Goal: Task Accomplishment & Management: Complete application form

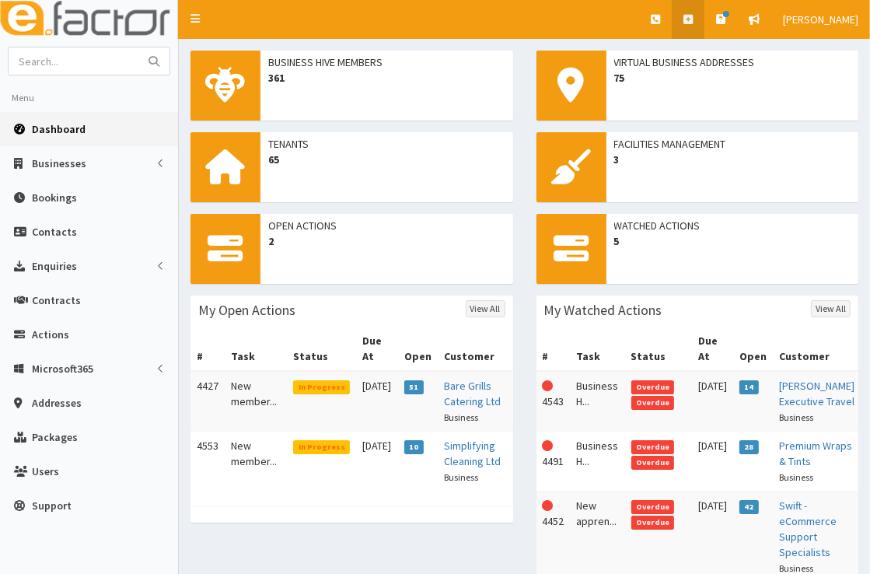
click at [687, 20] on link at bounding box center [688, 19] width 33 height 39
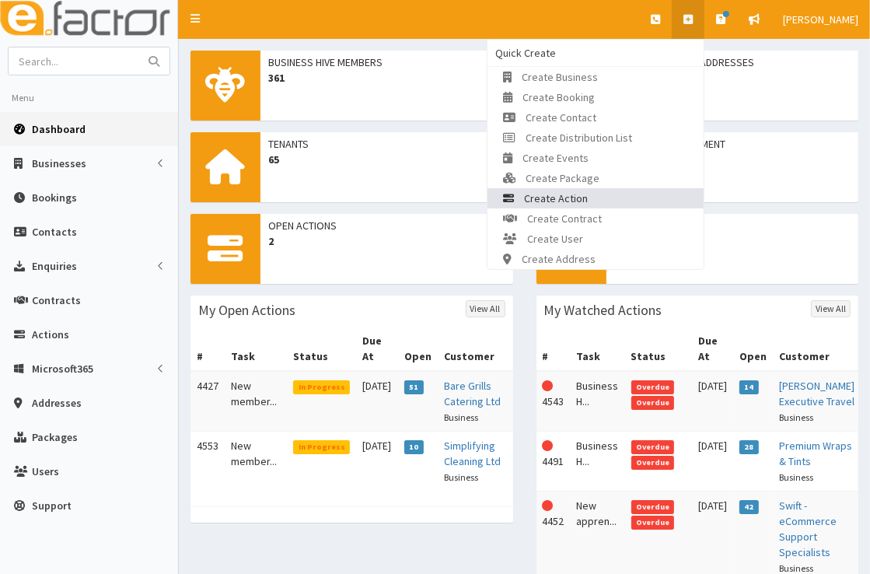
click at [606, 194] on link "Create Action" at bounding box center [596, 198] width 216 height 20
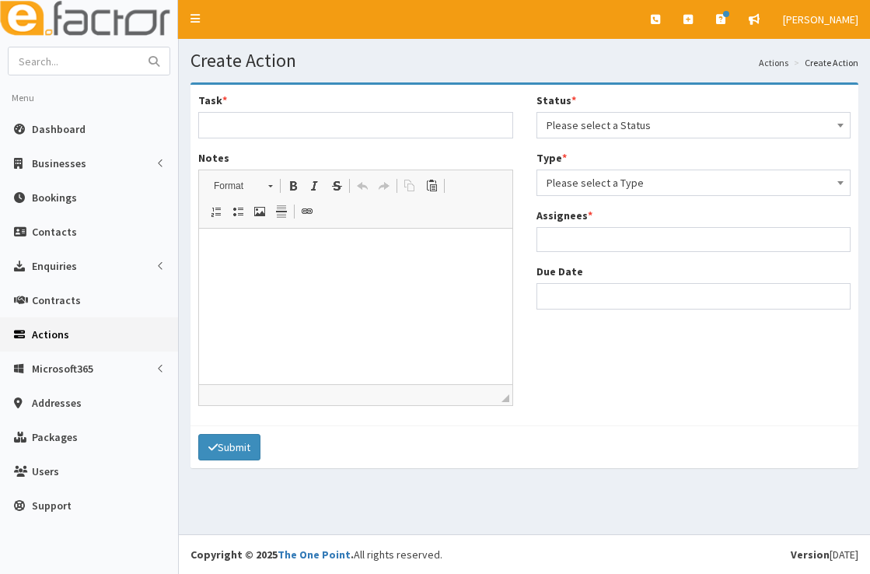
select select
click at [499, 132] on input "Task *" at bounding box center [355, 125] width 315 height 26
type input "Business support - income and benefits"
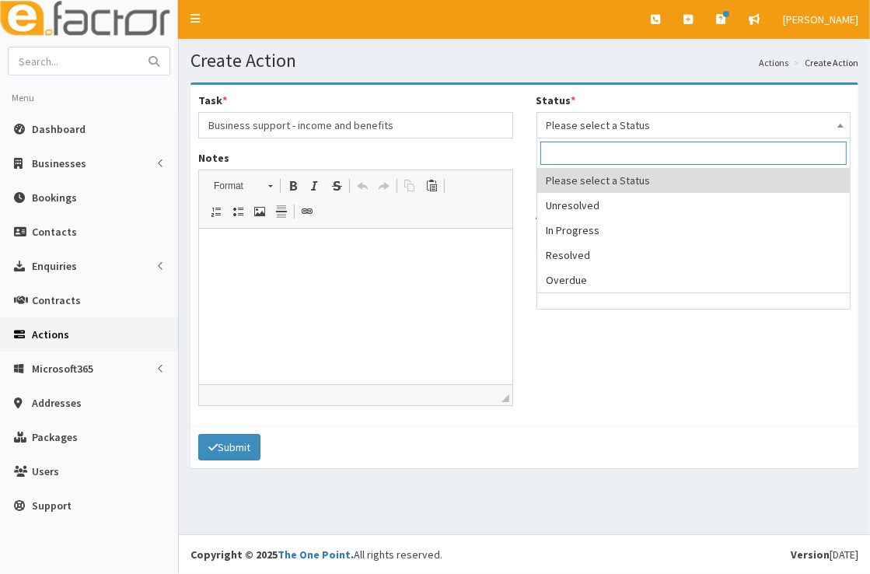
click at [668, 124] on span "Please select a Status" at bounding box center [694, 125] width 295 height 22
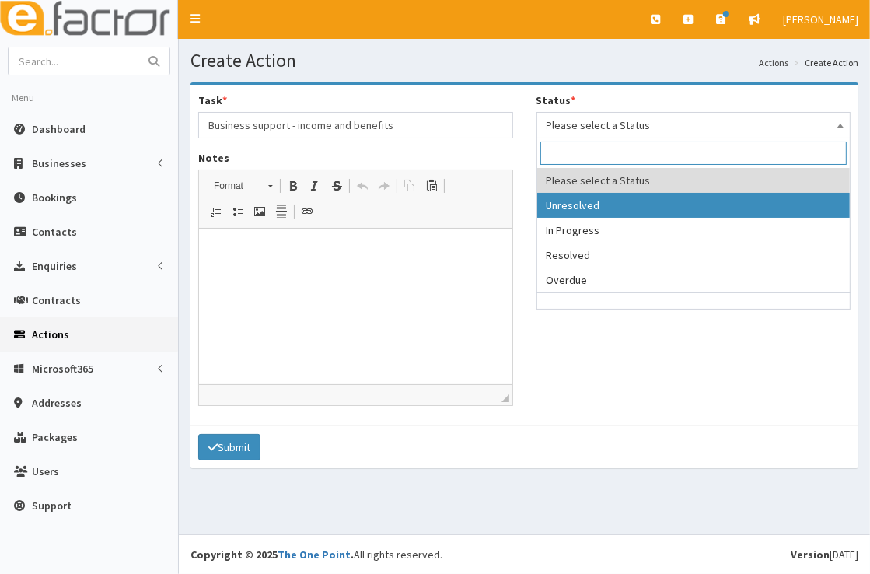
select select "1"
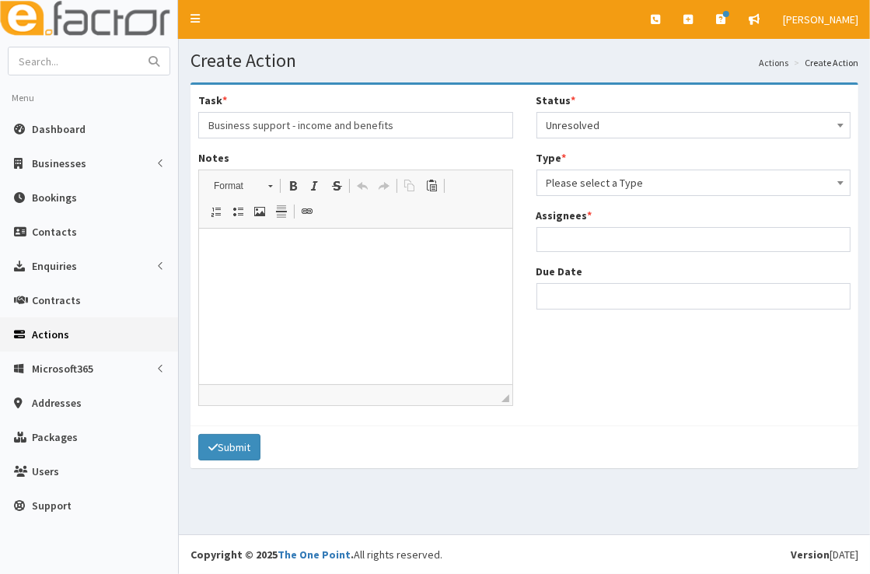
click at [656, 179] on span "Please select a Type" at bounding box center [694, 183] width 295 height 22
select select "business"
click at [646, 238] on span "Please select an option" at bounding box center [602, 240] width 110 height 14
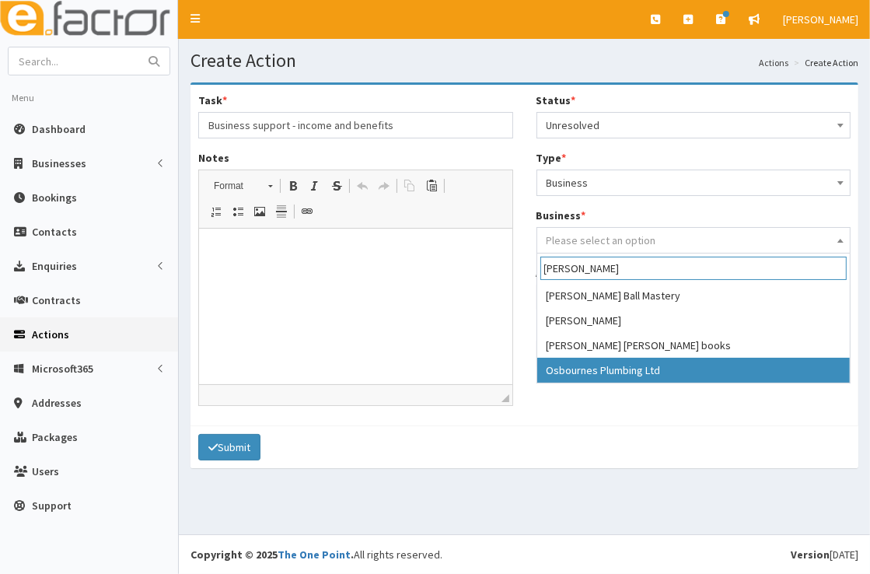
type input "osbourne"
select select "3867"
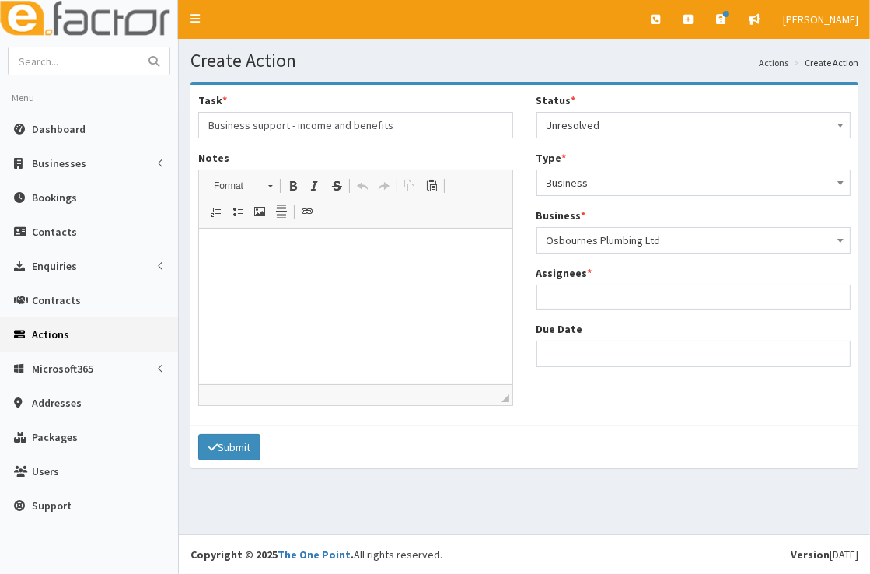
click at [625, 303] on ul at bounding box center [693, 294] width 313 height 19
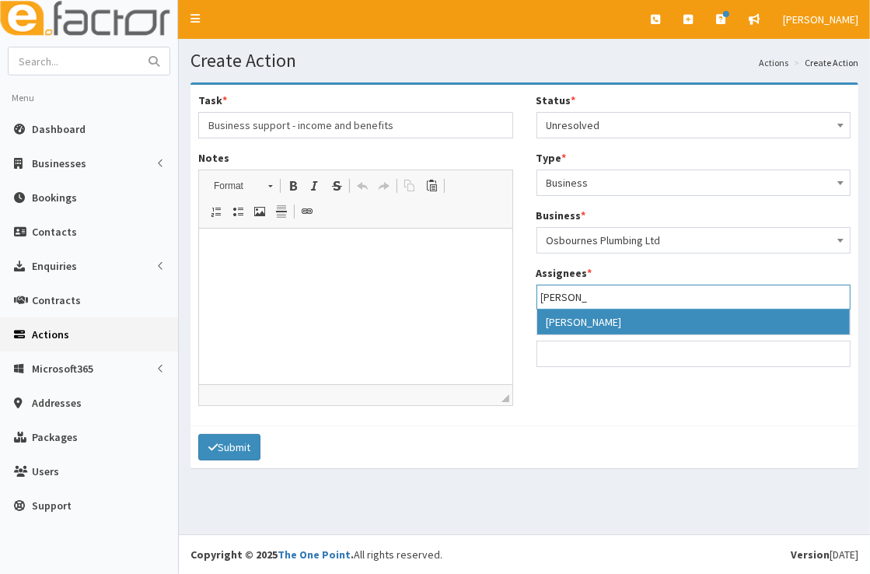
type input "julie"
select select "16"
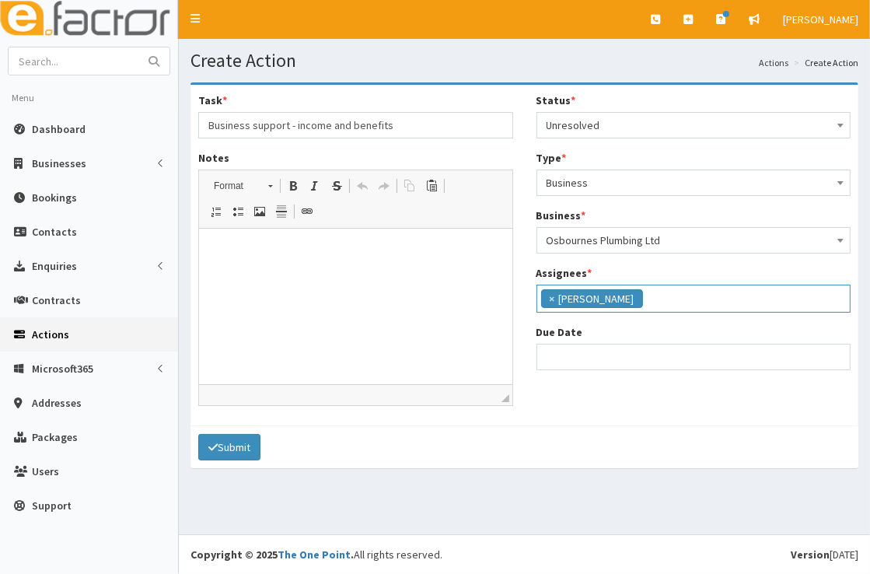
scroll to position [87, 0]
click at [618, 359] on input "Due Date" at bounding box center [694, 357] width 315 height 26
select select "12"
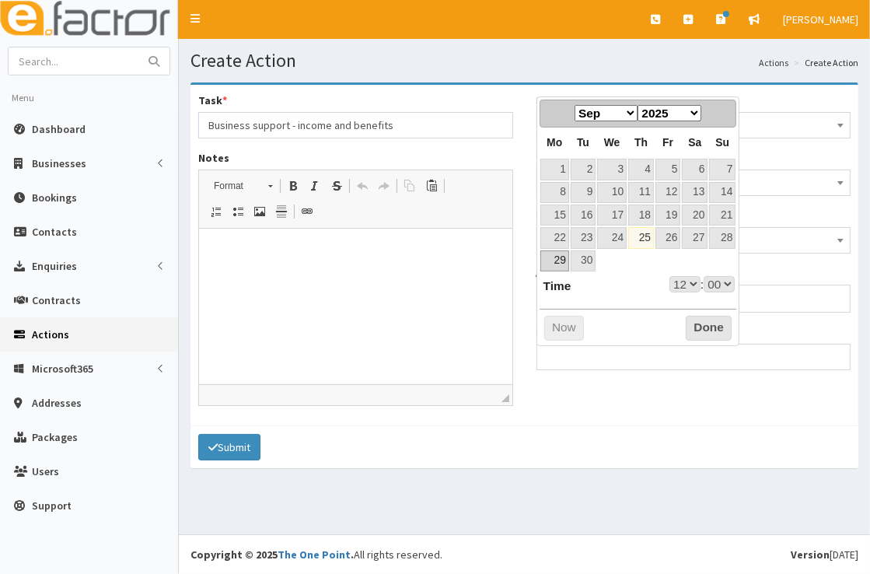
click at [560, 259] on link "29" at bounding box center [555, 260] width 29 height 21
type input "29-09-2025 12:00"
select select "12"
click at [582, 259] on link "30" at bounding box center [583, 260] width 25 height 21
type input "[DATE] 12:00"
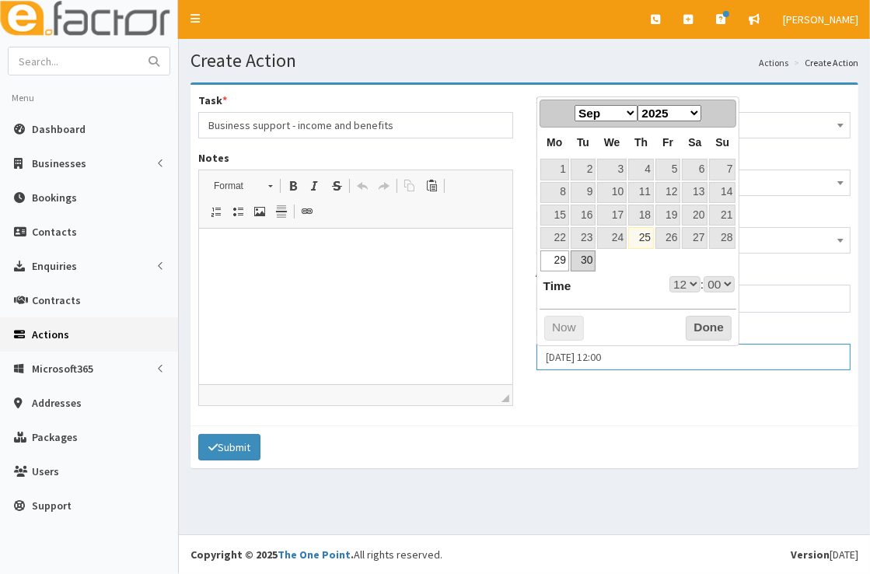
select select "12"
click at [699, 325] on button "Done" at bounding box center [709, 328] width 46 height 25
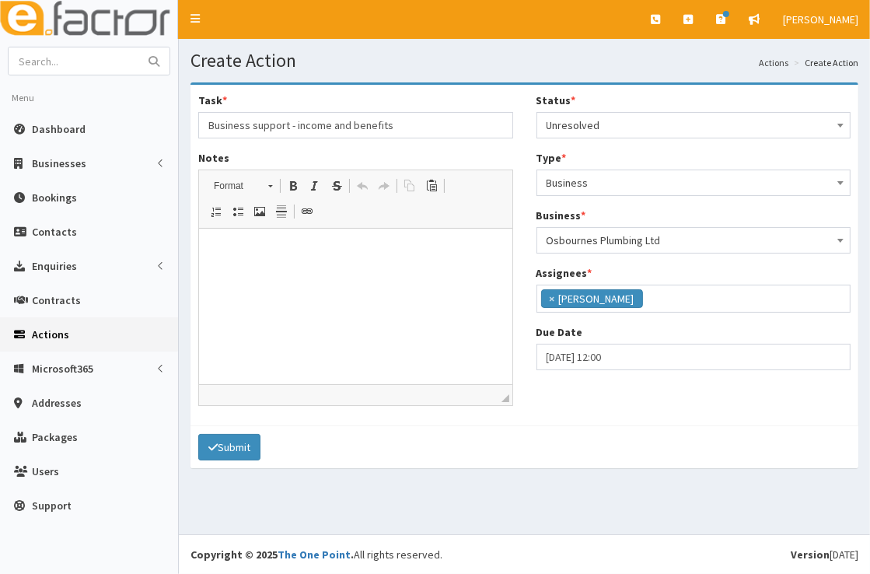
click at [394, 248] on p at bounding box center [355, 252] width 282 height 16
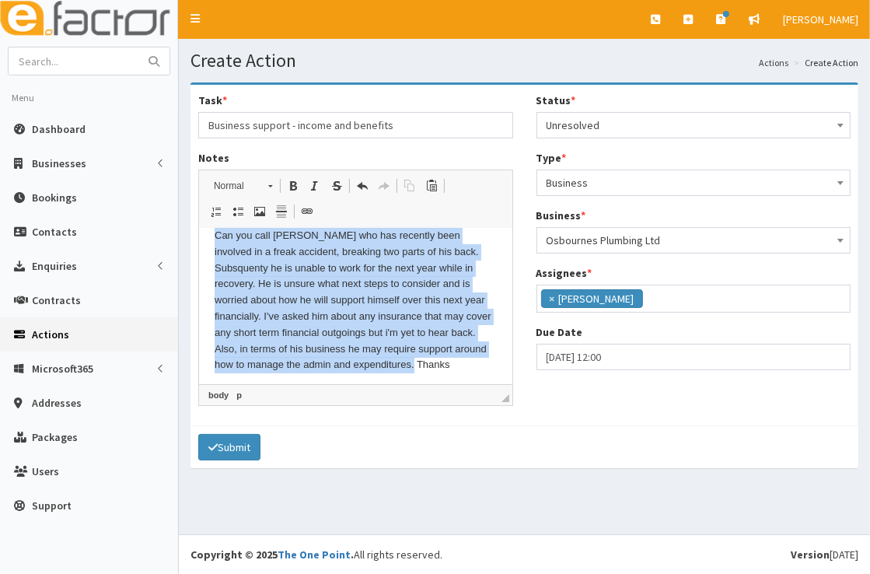
scroll to position [0, 0]
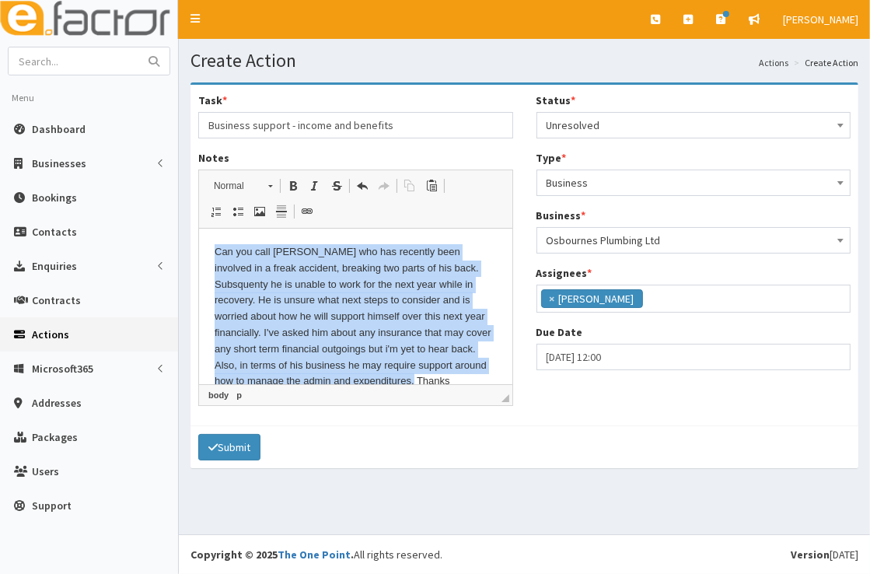
drag, startPoint x: 434, startPoint y: 383, endPoint x: 391, endPoint y: 465, distance: 92.9
click at [198, 237] on html "Can you call Jamie who has recently been involved in a freak accident, breaking…" at bounding box center [354, 317] width 313 height 177
copy p "Can you call Jamie who has recently been involved in a freak accident, breaking…"
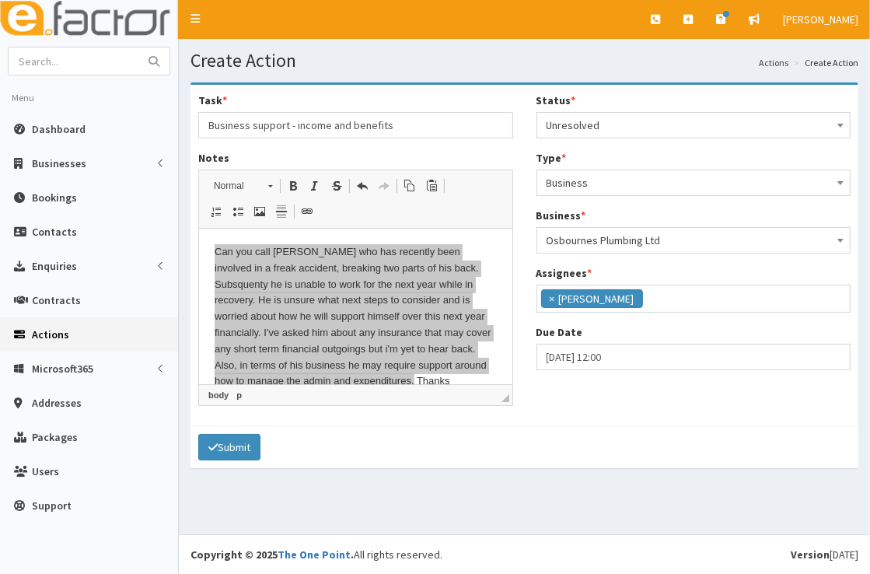
drag, startPoint x: 637, startPoint y: 615, endPoint x: 375, endPoint y: 369, distance: 359.8
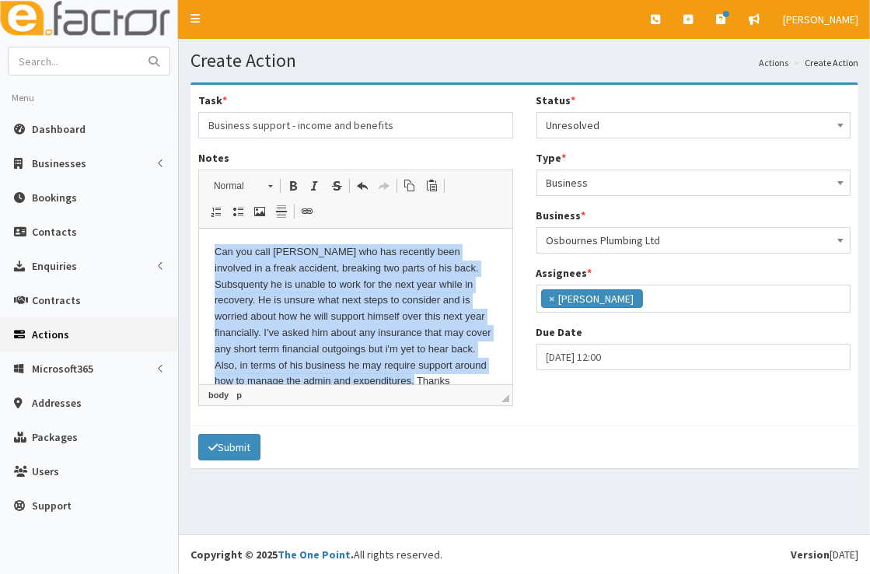
click at [408, 369] on p "Can you call Jamie who has recently been involved in a freak accident, breaking…" at bounding box center [355, 316] width 282 height 145
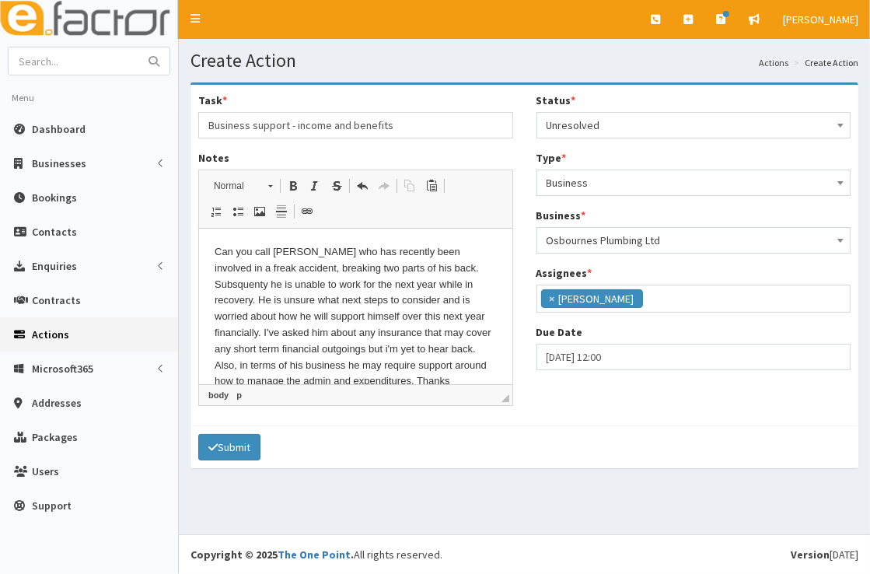
drag, startPoint x: 429, startPoint y: 378, endPoint x: 271, endPoint y: 296, distance: 177.1
click at [271, 296] on p "Can you call Jamie who has recently been involved in a freak accident, breaking…" at bounding box center [355, 316] width 282 height 145
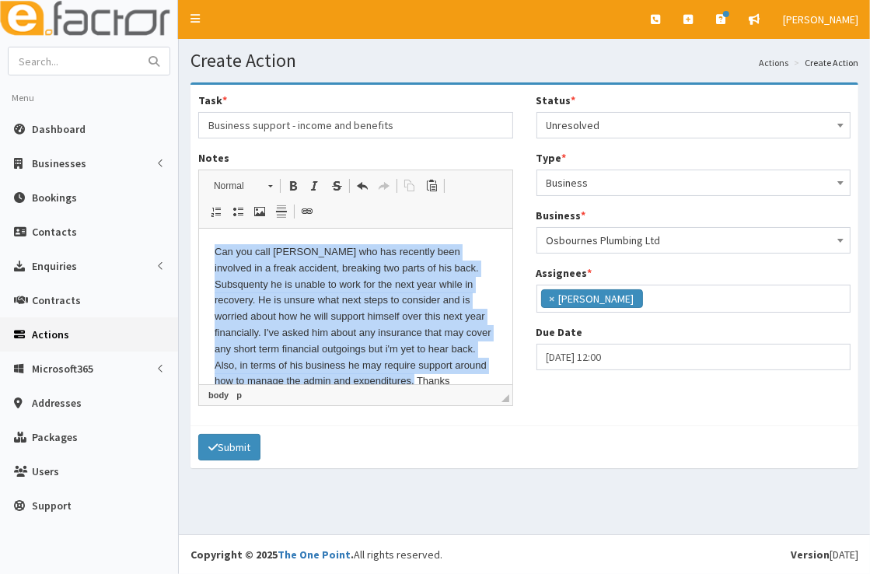
drag, startPoint x: 437, startPoint y: 380, endPoint x: 388, endPoint y: 467, distance: 99.3
click at [198, 238] on html "Can you call Jamie who has recently been involved in a freak accident, breaking…" at bounding box center [354, 317] width 313 height 177
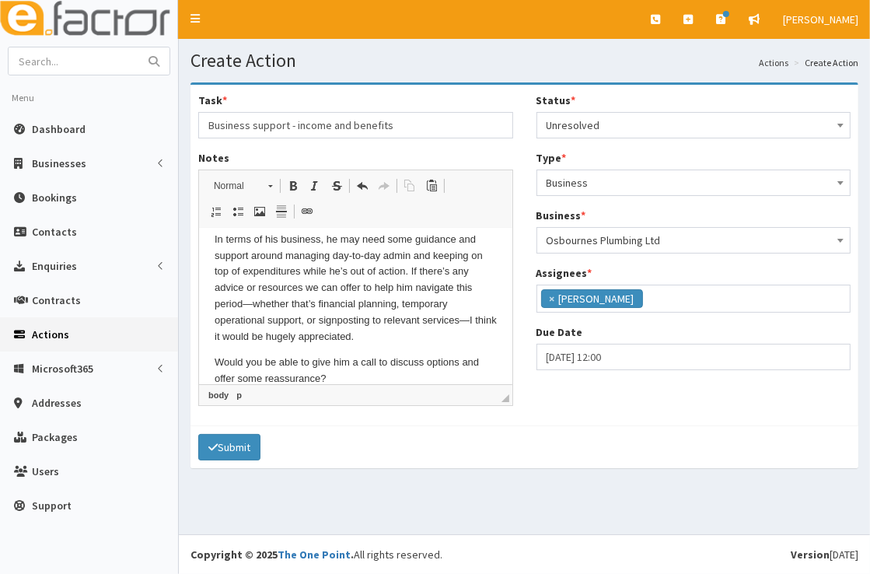
scroll to position [213, 0]
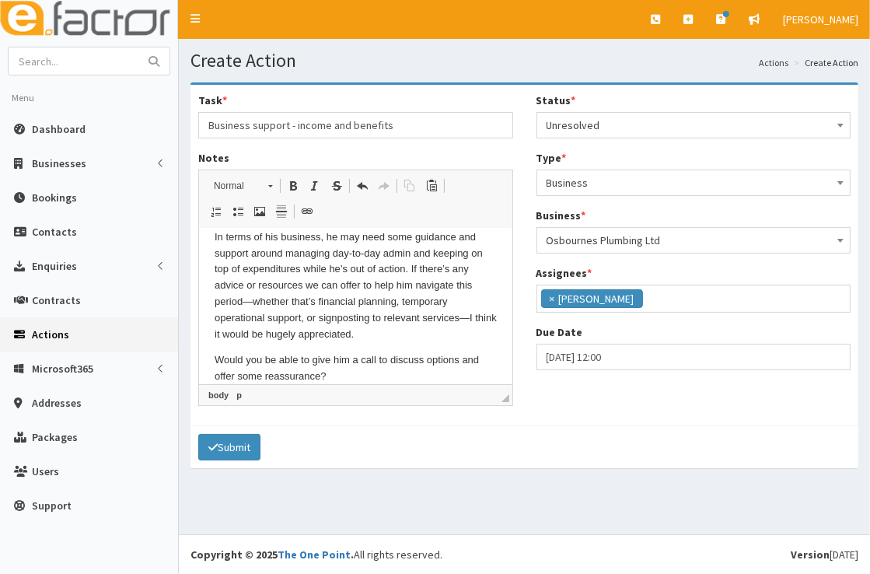
drag, startPoint x: 504, startPoint y: 273, endPoint x: 728, endPoint y: 577, distance: 377.7
click at [253, 292] on p "In terms of his business, he may need some guidance and support around managing…" at bounding box center [355, 286] width 282 height 114
click at [467, 306] on p "In terms of his business, he may need some guidance and support around managing…" at bounding box center [355, 286] width 282 height 114
drag, startPoint x: 519, startPoint y: 342, endPoint x: 519, endPoint y: 356, distance: 14.0
click at [519, 356] on div "Task * Business support - income and benefits Notes Rich Text Editor, notes Edi…" at bounding box center [356, 255] width 338 height 325
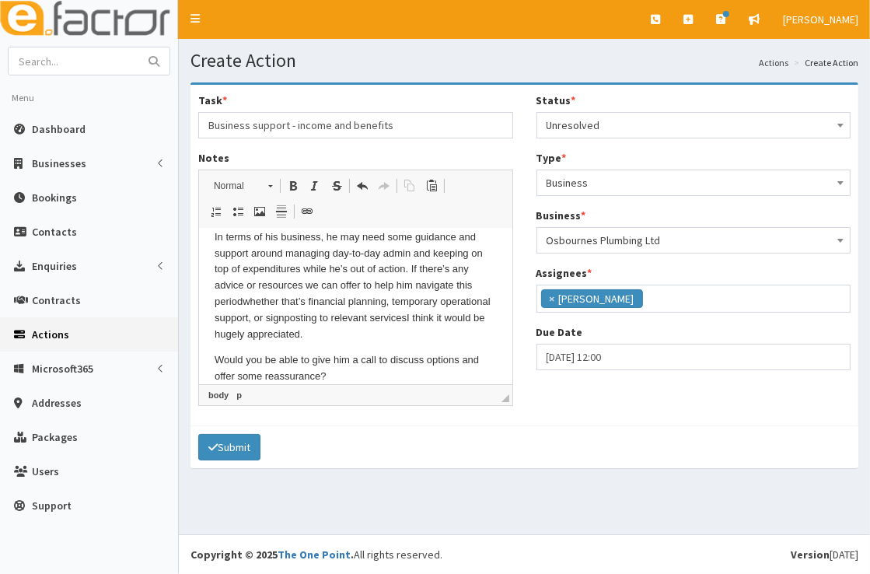
click at [411, 377] on html "I wanted to reach out regarding Jamie, who has unfortunately been involved in a…" at bounding box center [354, 208] width 313 height 385
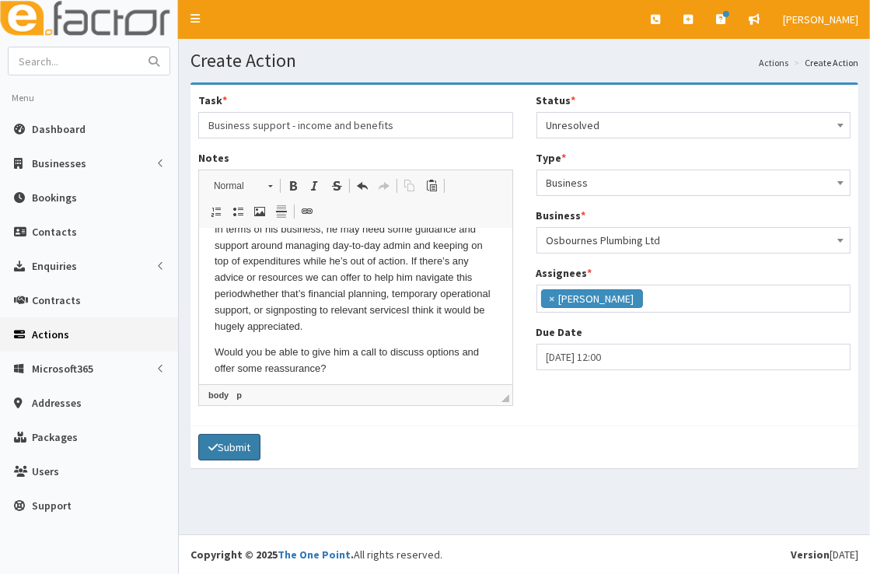
click at [247, 443] on button "Submit" at bounding box center [229, 447] width 62 height 26
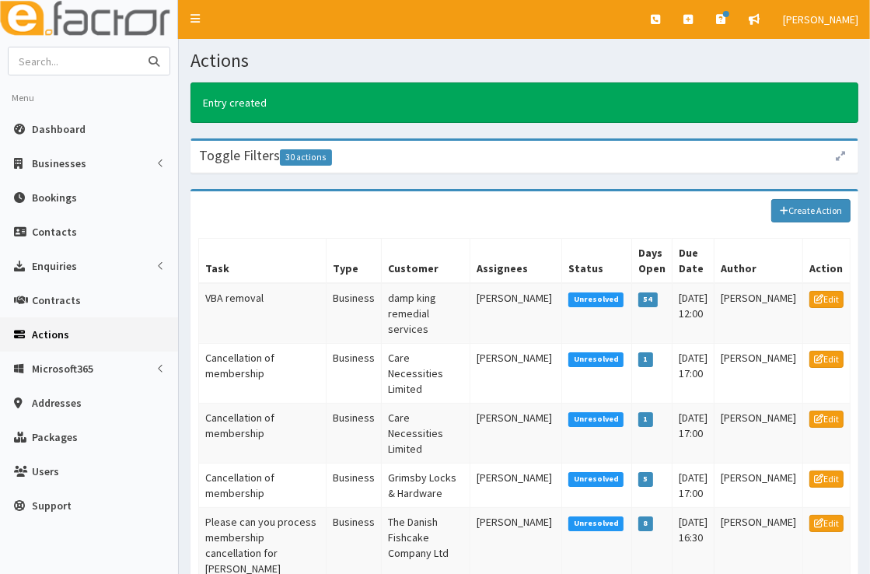
click at [79, 67] on input "text" at bounding box center [74, 60] width 131 height 27
type input "[PERSON_NAME]"
click at [138, 47] on button "submit" at bounding box center [153, 60] width 31 height 27
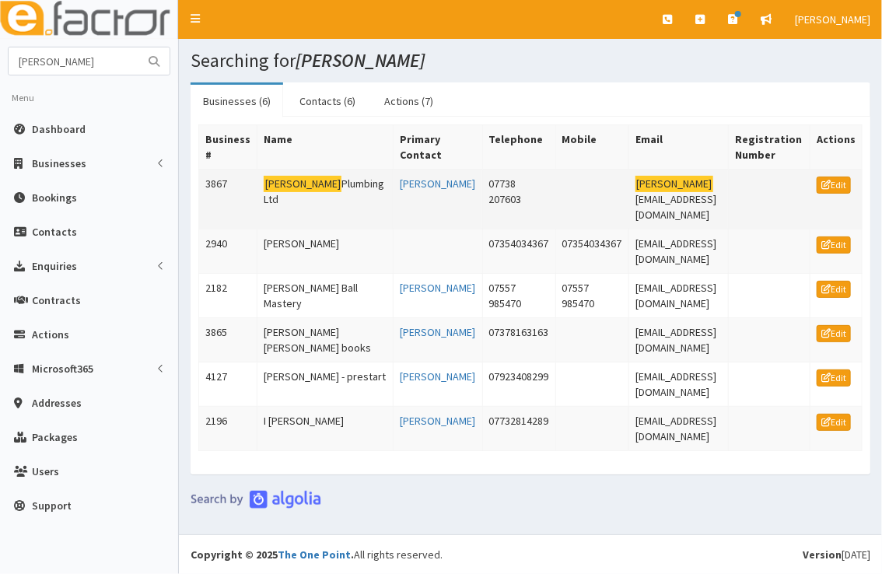
click at [277, 188] on mark "[PERSON_NAME]" at bounding box center [303, 184] width 78 height 16
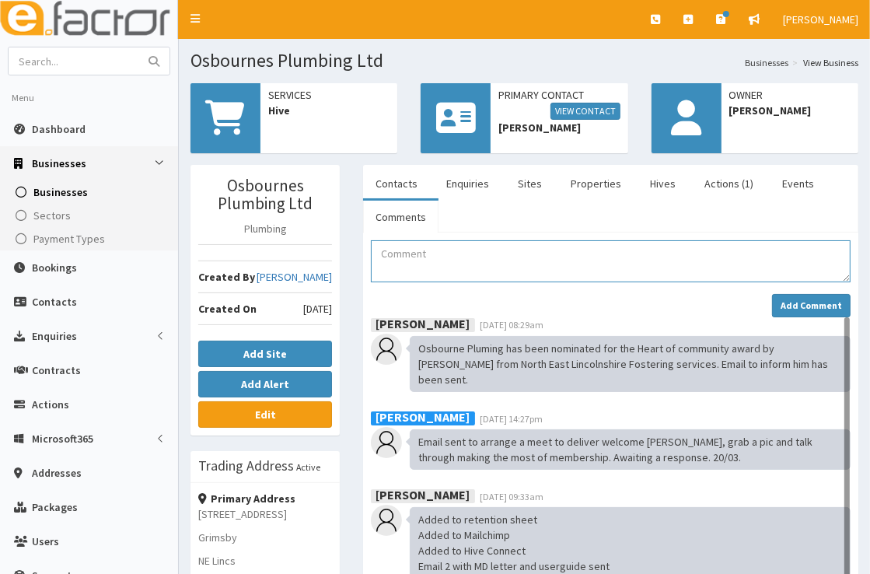
click at [452, 245] on textarea "Comment" at bounding box center [611, 261] width 480 height 42
paste textarea "L ipsumd si ametc adi elitseddo Eiusm, tem inc utlaboreetdol magn aliquaen ad m…"
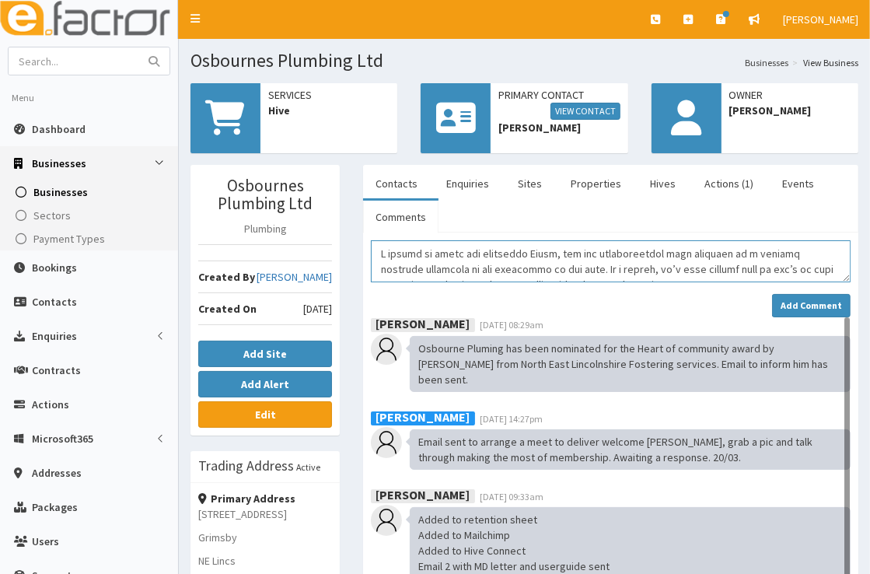
click at [377, 252] on textarea "Comment" at bounding box center [611, 261] width 480 height 42
type textarea "Lorem ipsu do Sitam con adipisc eli Seddo (eiu tempo). I utlabo et dolor mag al…"
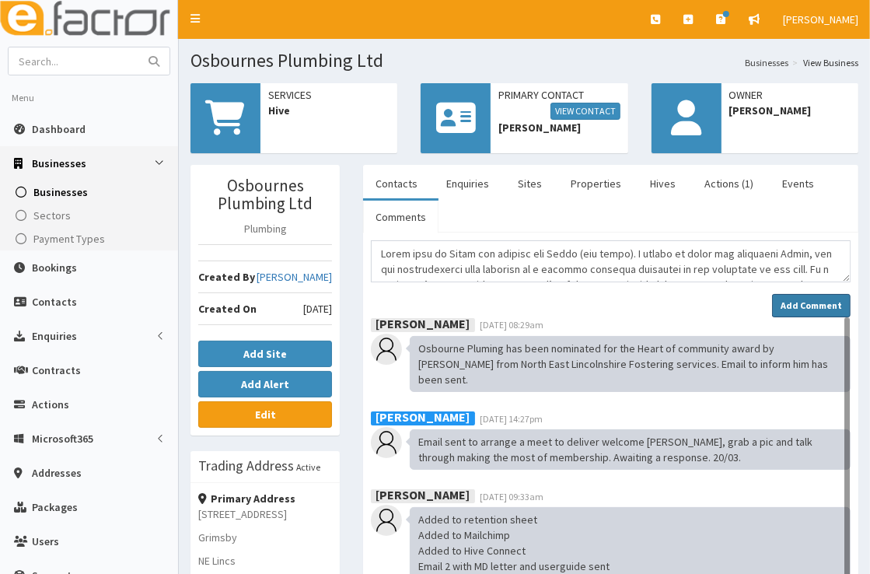
click at [787, 307] on strong "Add Comment" at bounding box center [811, 305] width 61 height 12
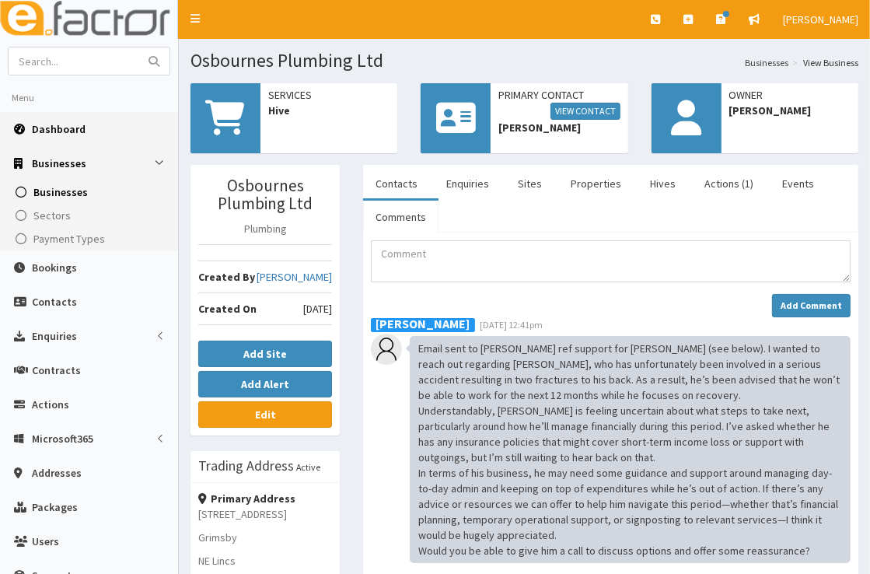
click at [54, 131] on span "Dashboard" at bounding box center [59, 129] width 54 height 14
